Goal: Obtain resource: Download file/media

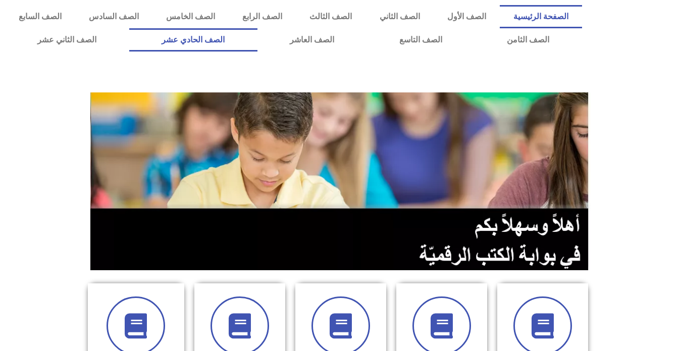
click at [258, 35] on link "الصف الحادي عشر" at bounding box center [193, 39] width 128 height 23
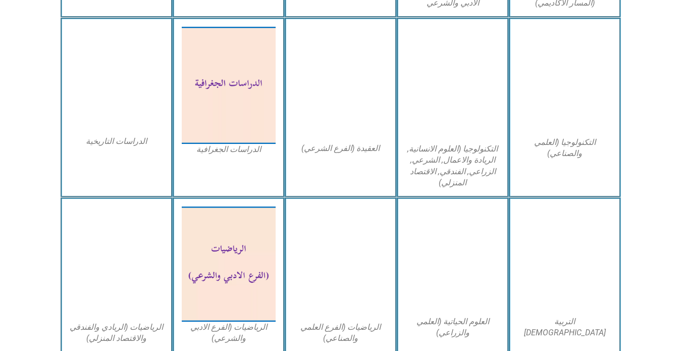
scroll to position [556, 0]
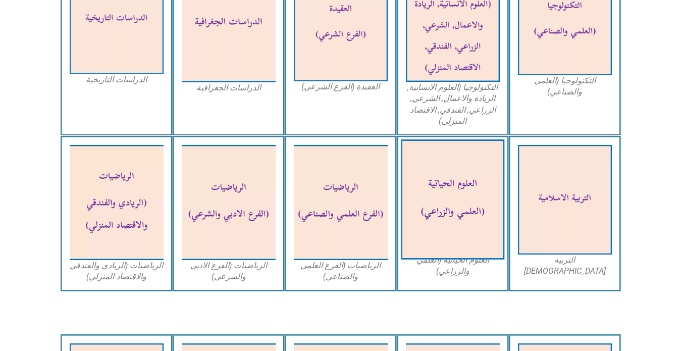
click at [446, 199] on img at bounding box center [453, 200] width 104 height 120
click at [446, 193] on img at bounding box center [453, 200] width 104 height 120
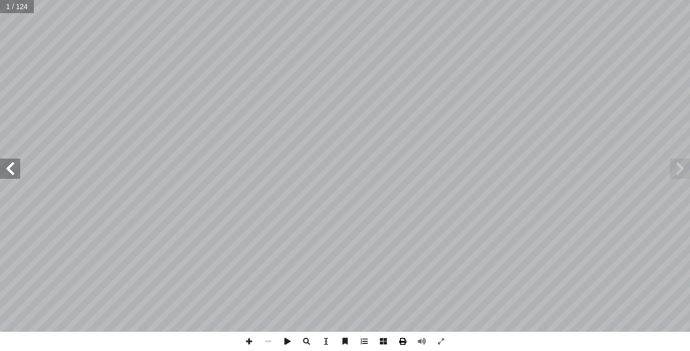
click at [405, 338] on span at bounding box center [402, 341] width 19 height 19
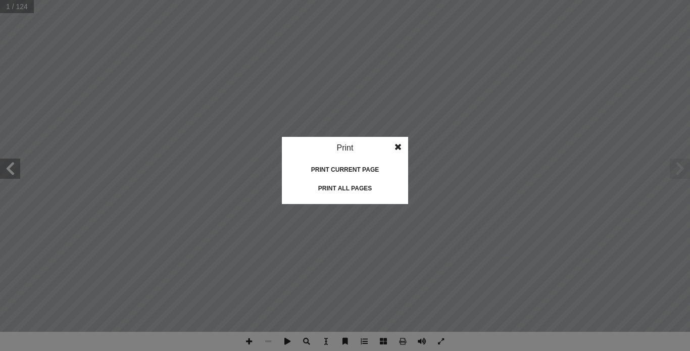
click at [351, 188] on div "Print all pages" at bounding box center [344, 188] width 101 height 16
click at [398, 146] on span at bounding box center [398, 147] width 18 height 20
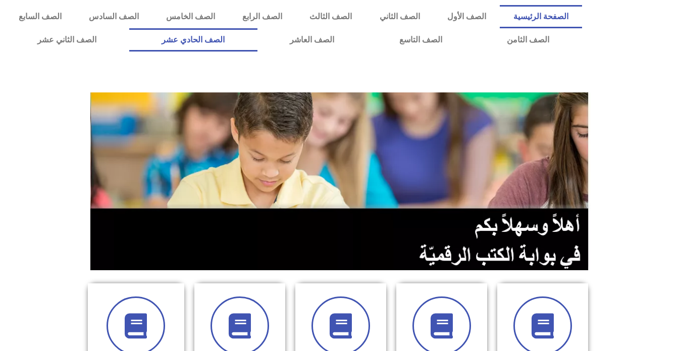
click at [258, 39] on link "الصف الحادي عشر" at bounding box center [193, 39] width 128 height 23
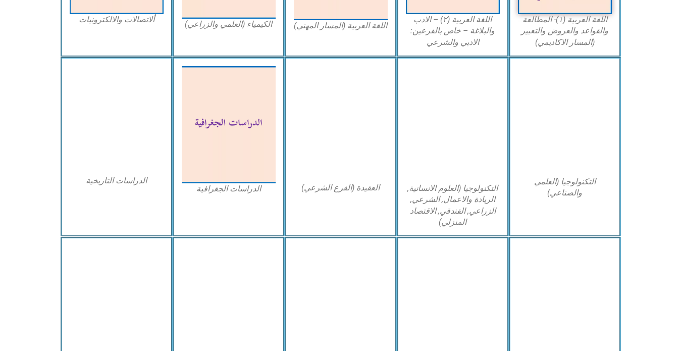
scroll to position [606, 0]
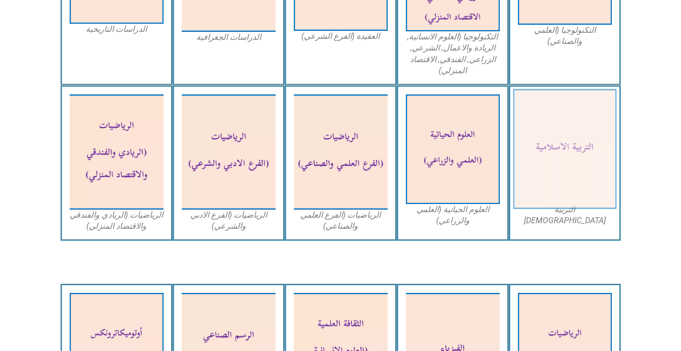
click at [532, 154] on img at bounding box center [565, 149] width 104 height 120
click at [571, 165] on img at bounding box center [565, 149] width 104 height 120
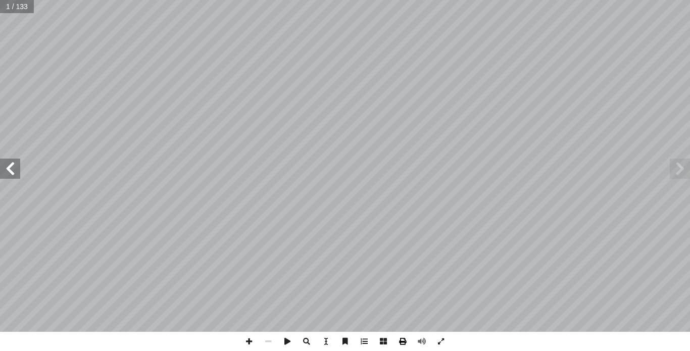
click at [400, 340] on span at bounding box center [402, 341] width 19 height 19
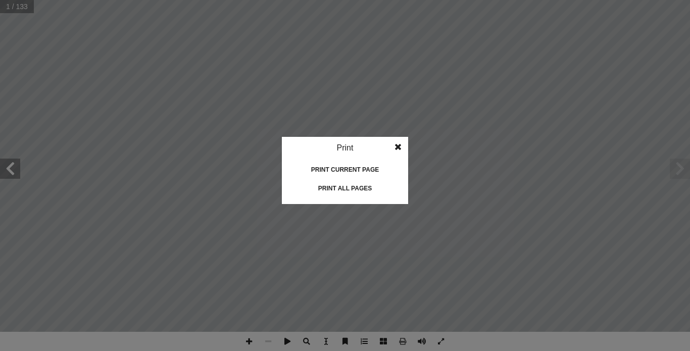
click at [342, 186] on div "Print all pages" at bounding box center [344, 188] width 101 height 16
